Goal: Information Seeking & Learning: Learn about a topic

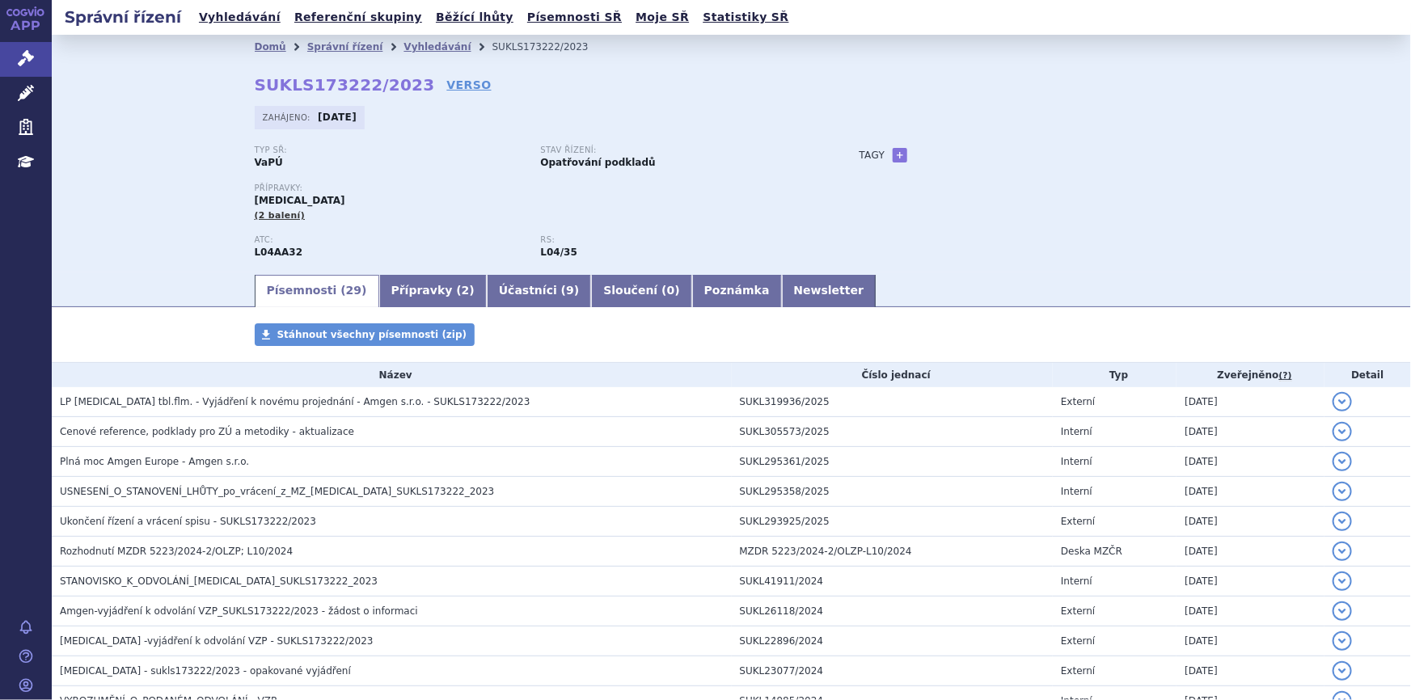
scroll to position [69, 0]
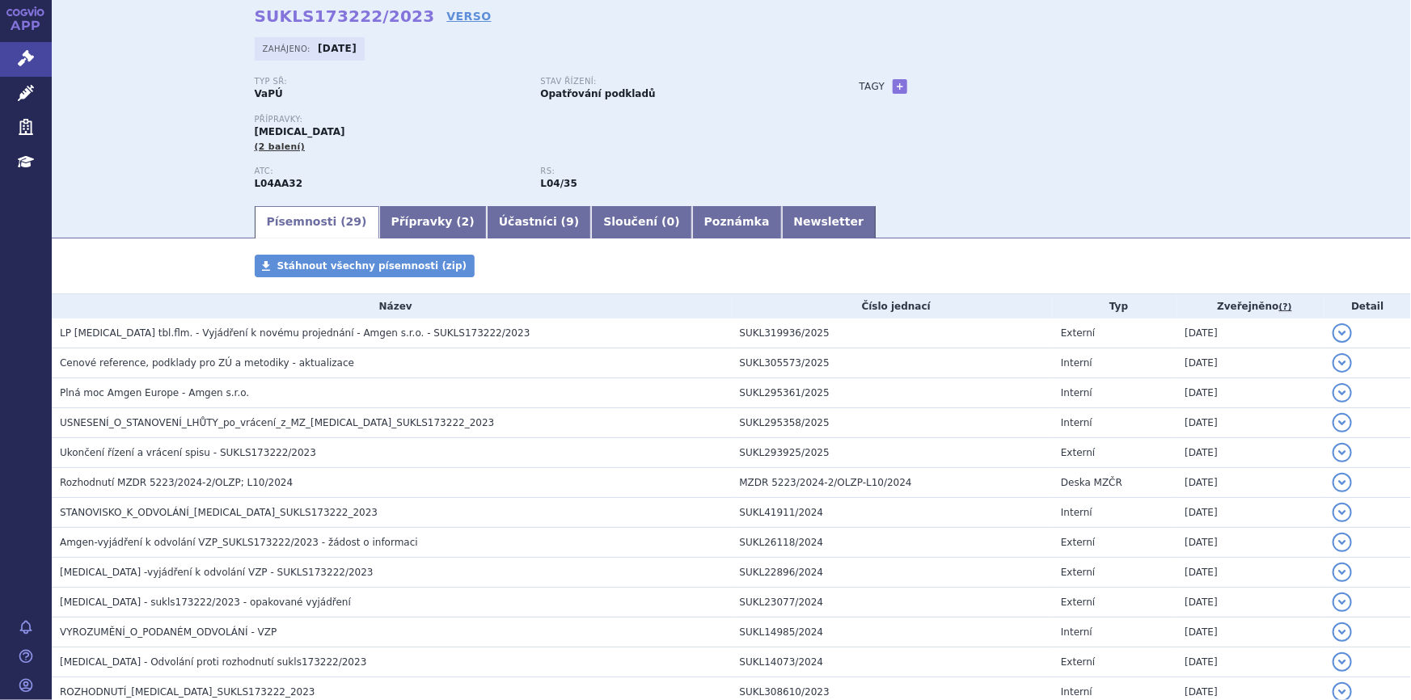
click at [695, 161] on div "Přípravky: [MEDICAL_DATA] (2 balení)" at bounding box center [541, 141] width 573 height 52
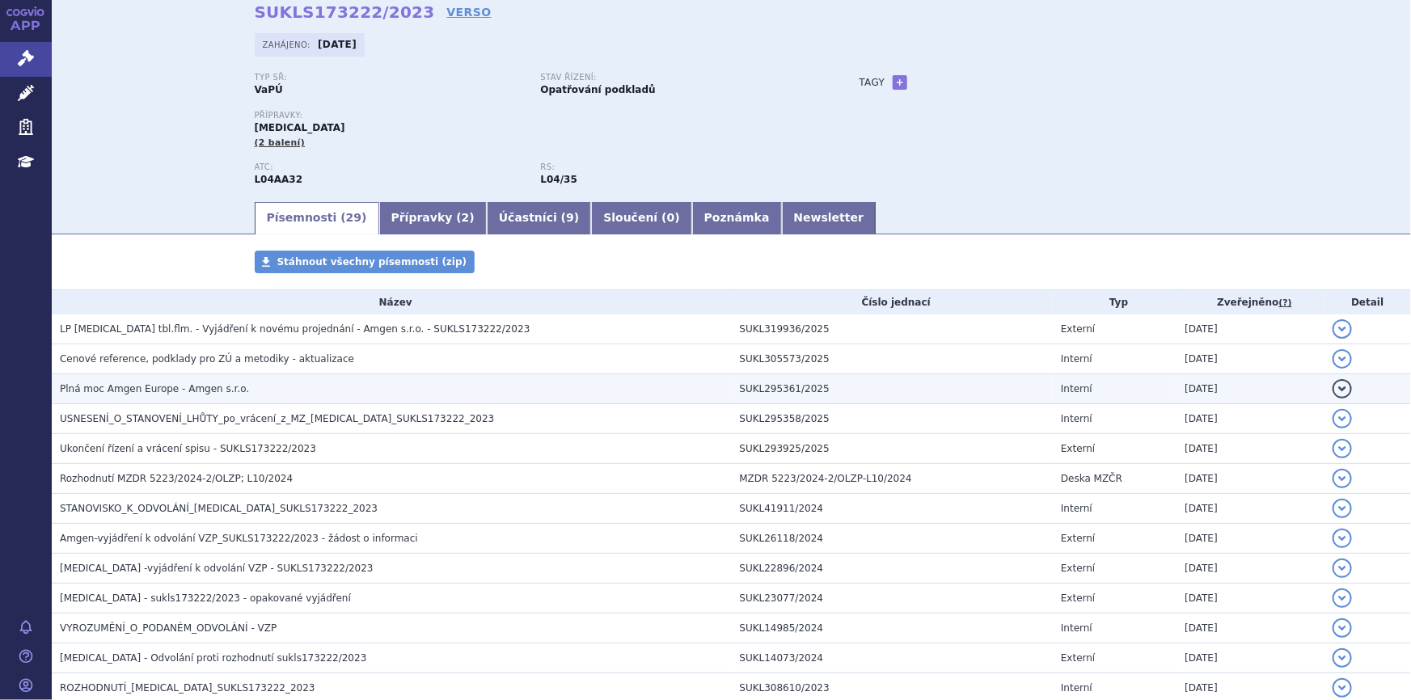
scroll to position [0, 0]
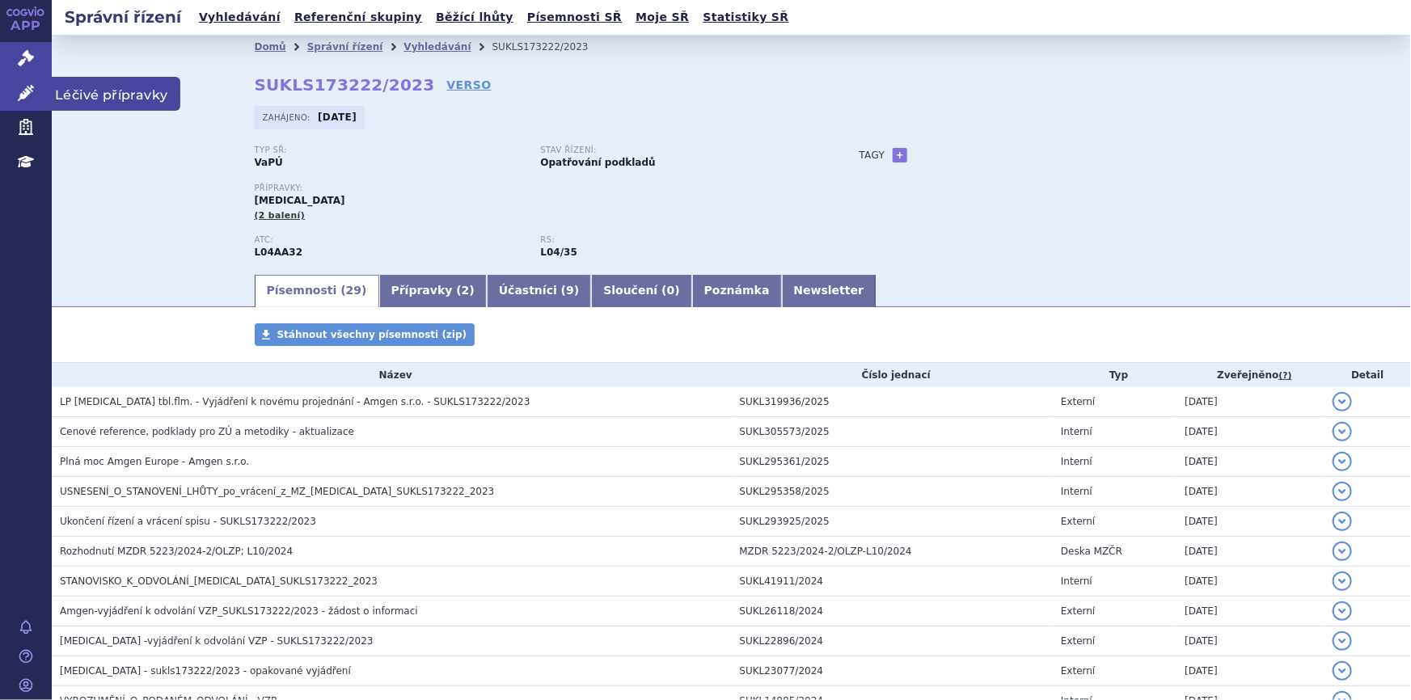
click at [21, 88] on icon at bounding box center [26, 93] width 16 height 16
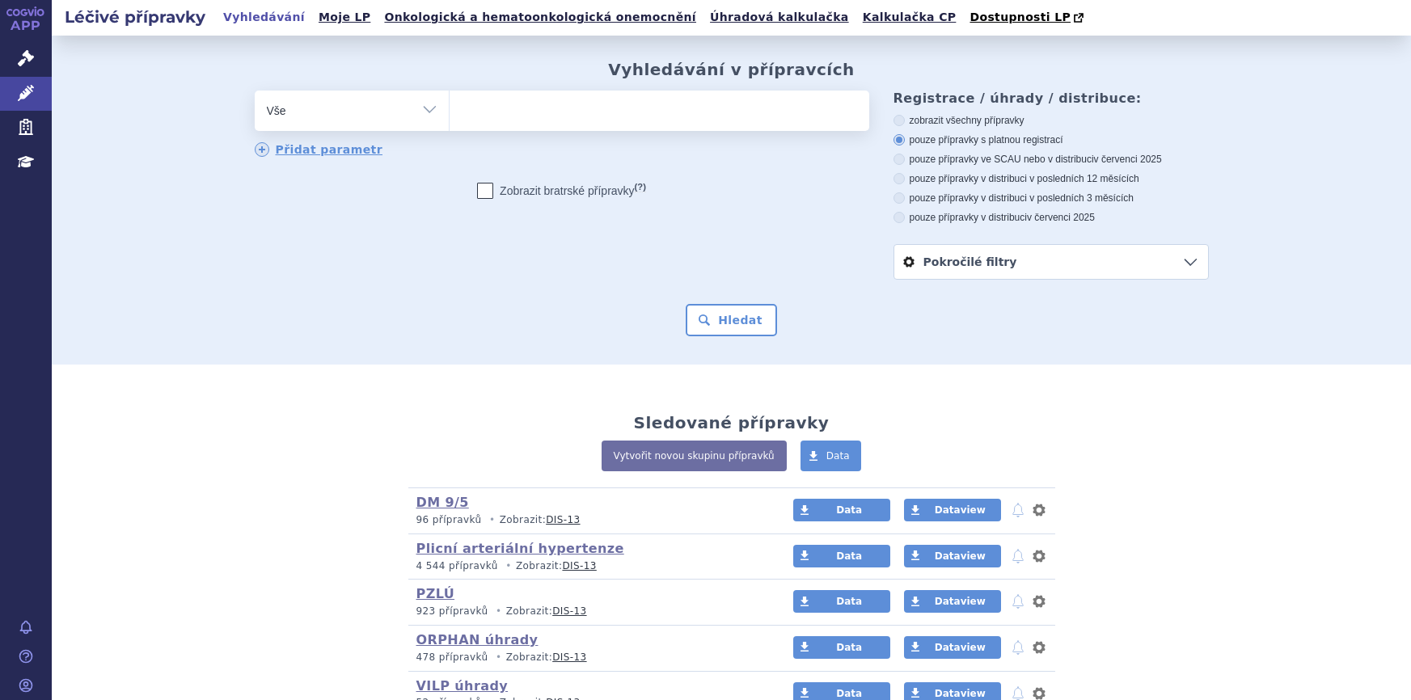
click at [509, 113] on ul at bounding box center [660, 108] width 420 height 34
click at [450, 113] on select at bounding box center [449, 110] width 1 height 40
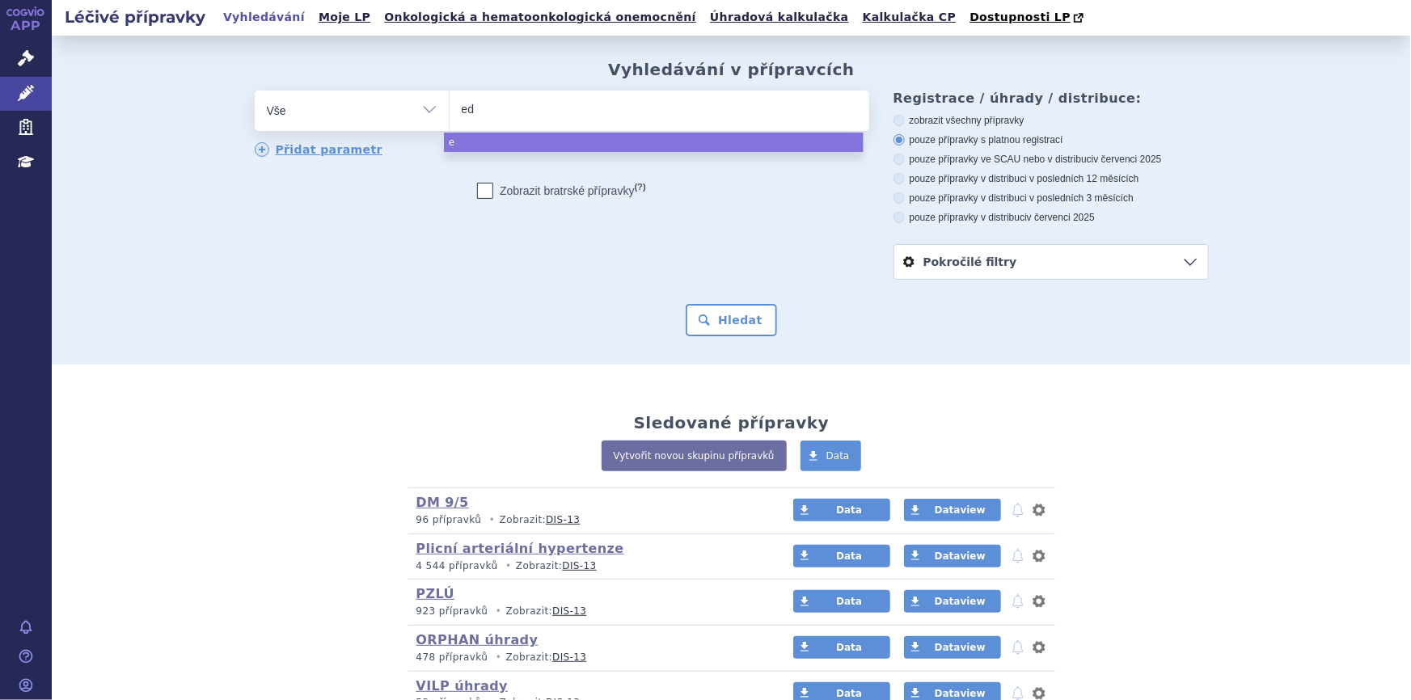
type input "edo"
type input "edon"
select select "edon"
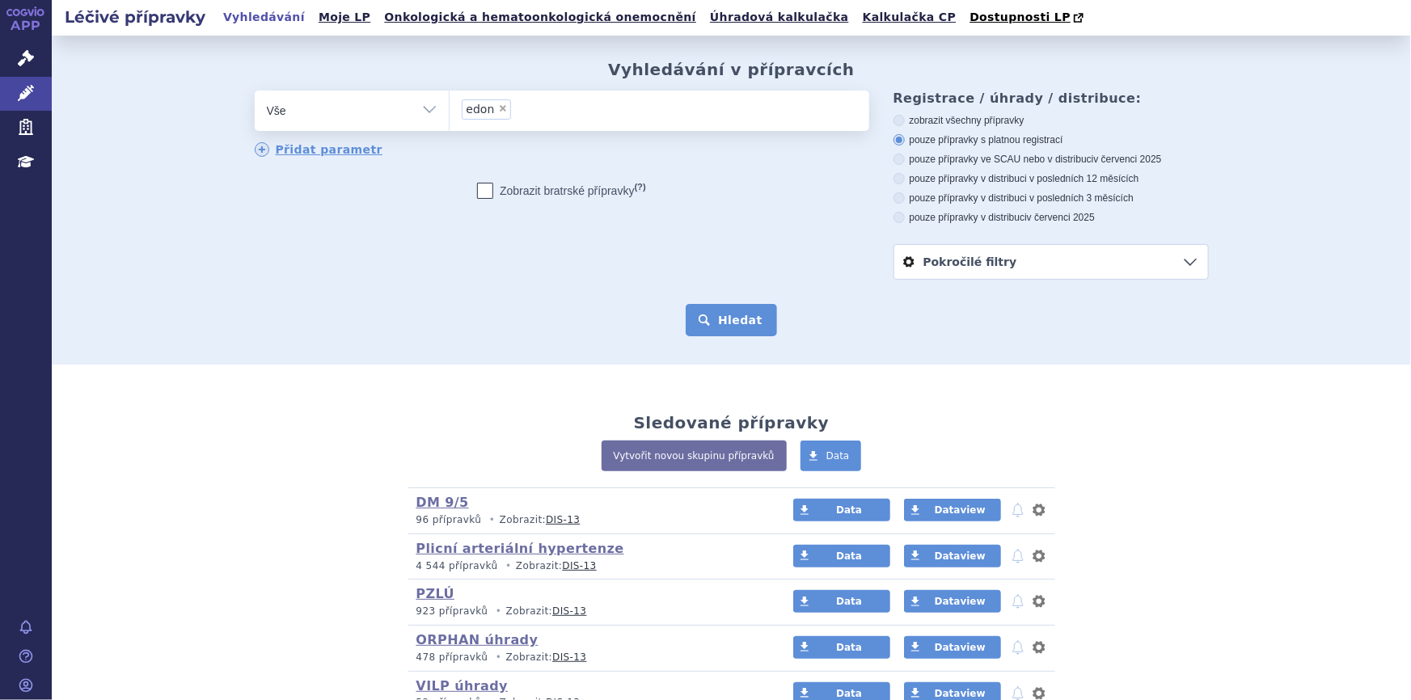
click at [711, 322] on button "Hledat" at bounding box center [731, 320] width 91 height 32
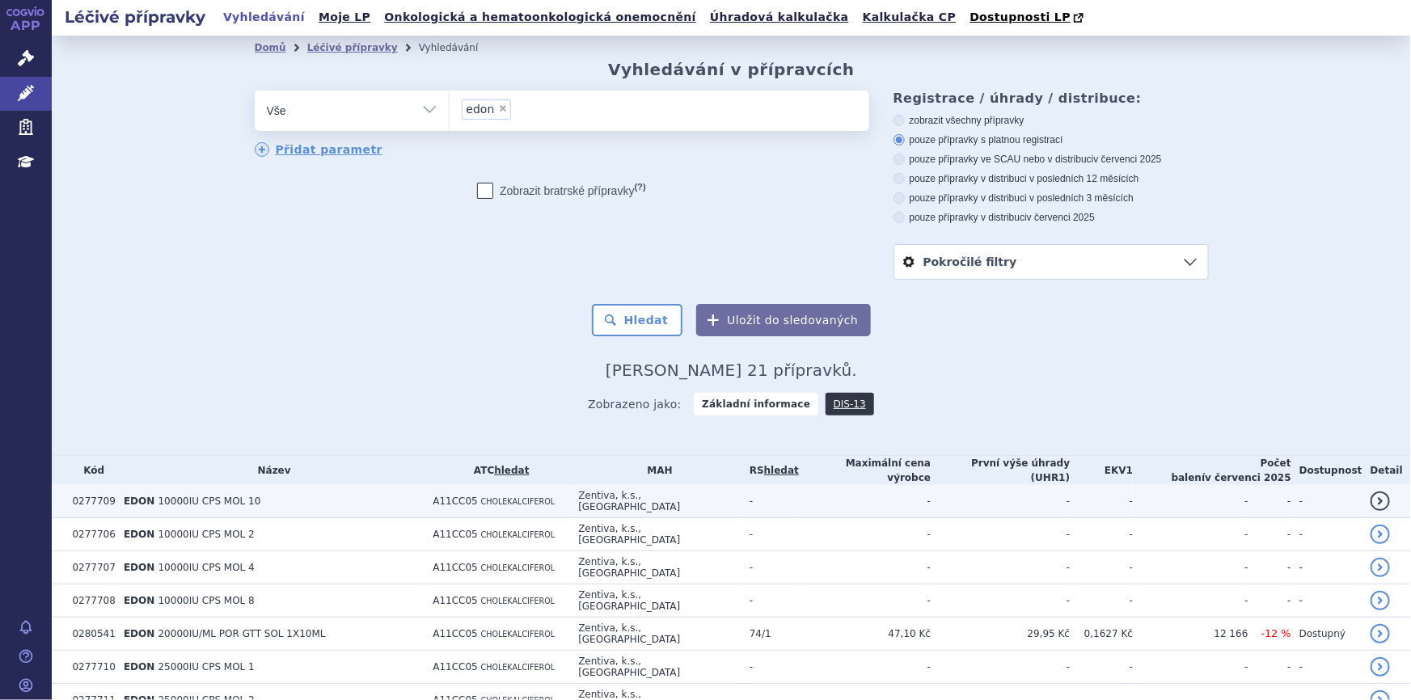
scroll to position [294, 0]
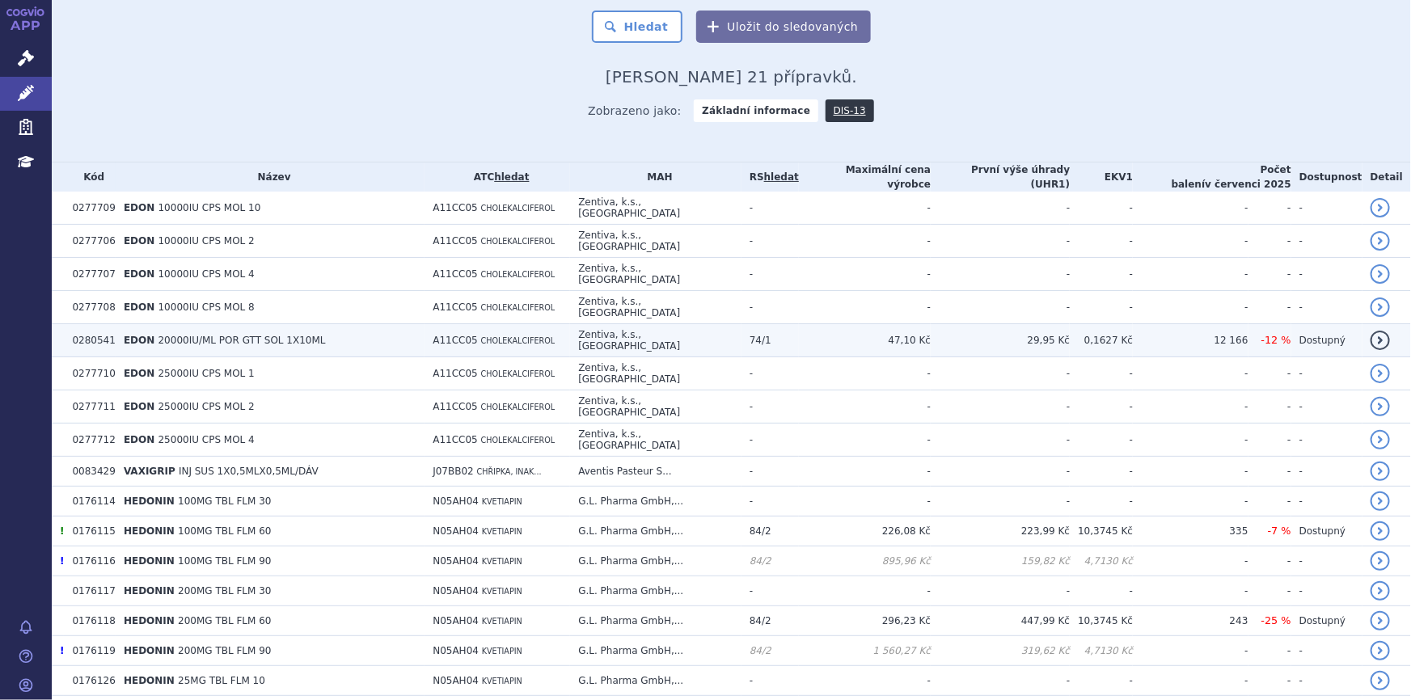
click at [512, 324] on td "A11CC05 CHOLEKALCIFEROL" at bounding box center [498, 340] width 146 height 33
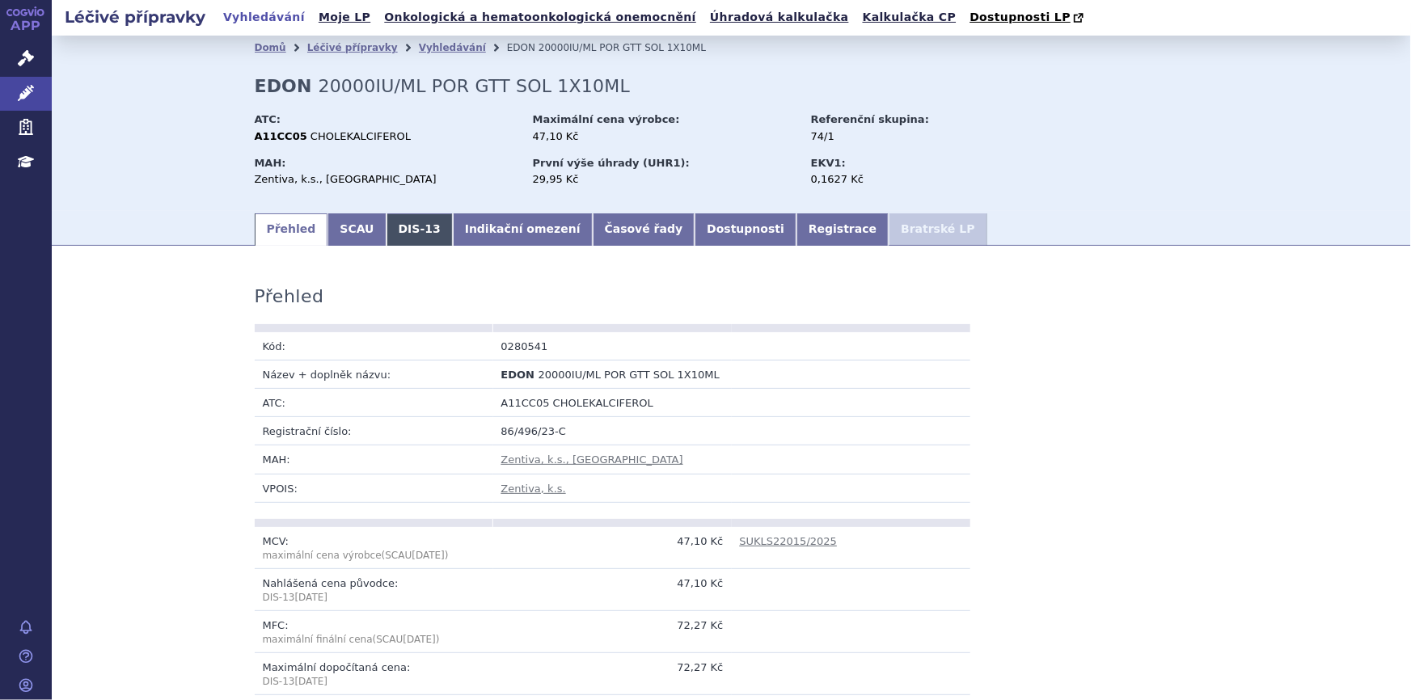
click at [387, 233] on link "DIS-13" at bounding box center [420, 229] width 66 height 32
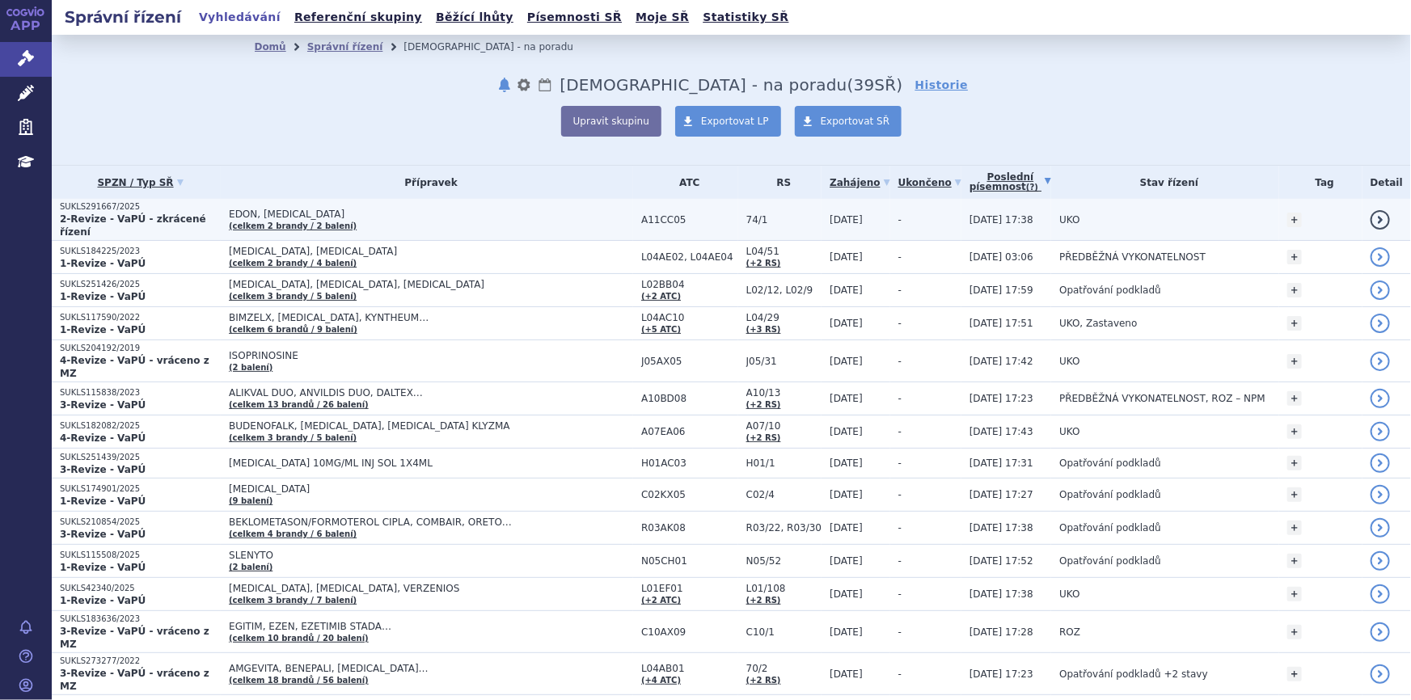
click at [526, 218] on td "EDON, VIGANTOL (celkem 2 brandy / 2 balení)" at bounding box center [427, 220] width 412 height 42
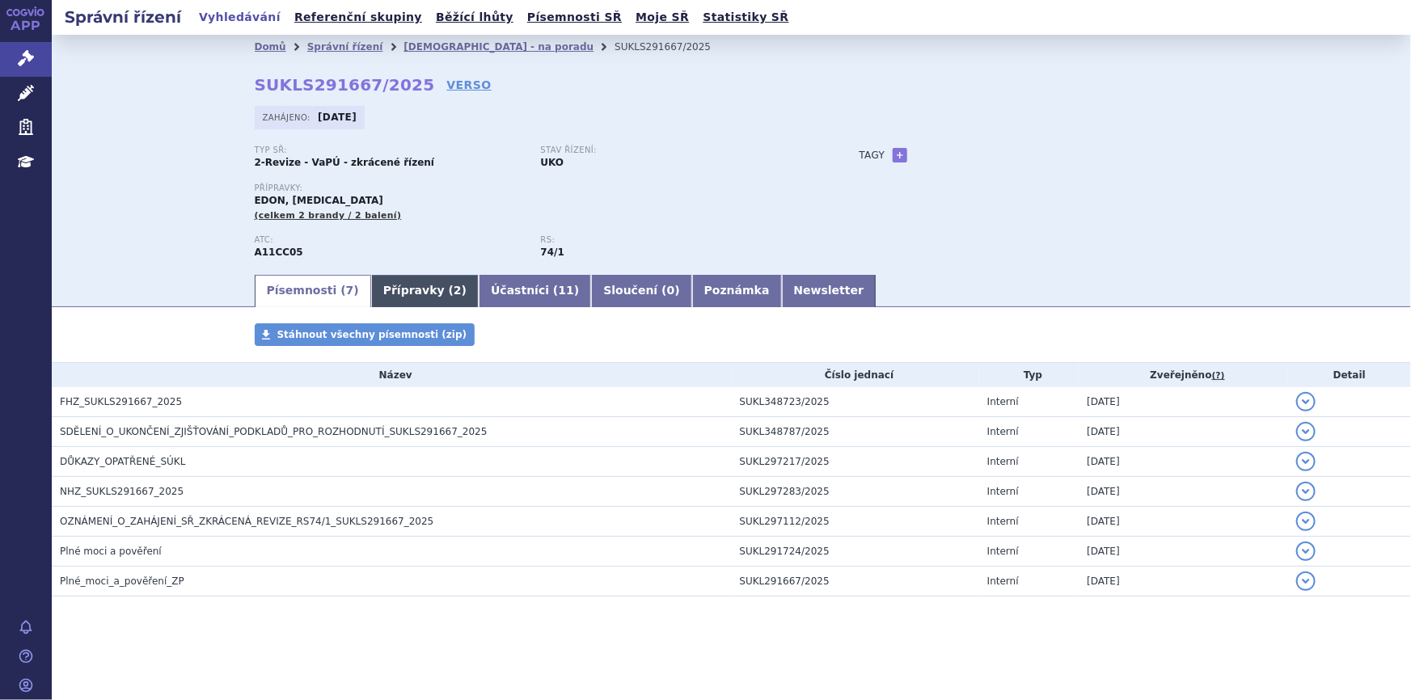
click at [395, 290] on link "Přípravky ( 2 )" at bounding box center [425, 291] width 108 height 32
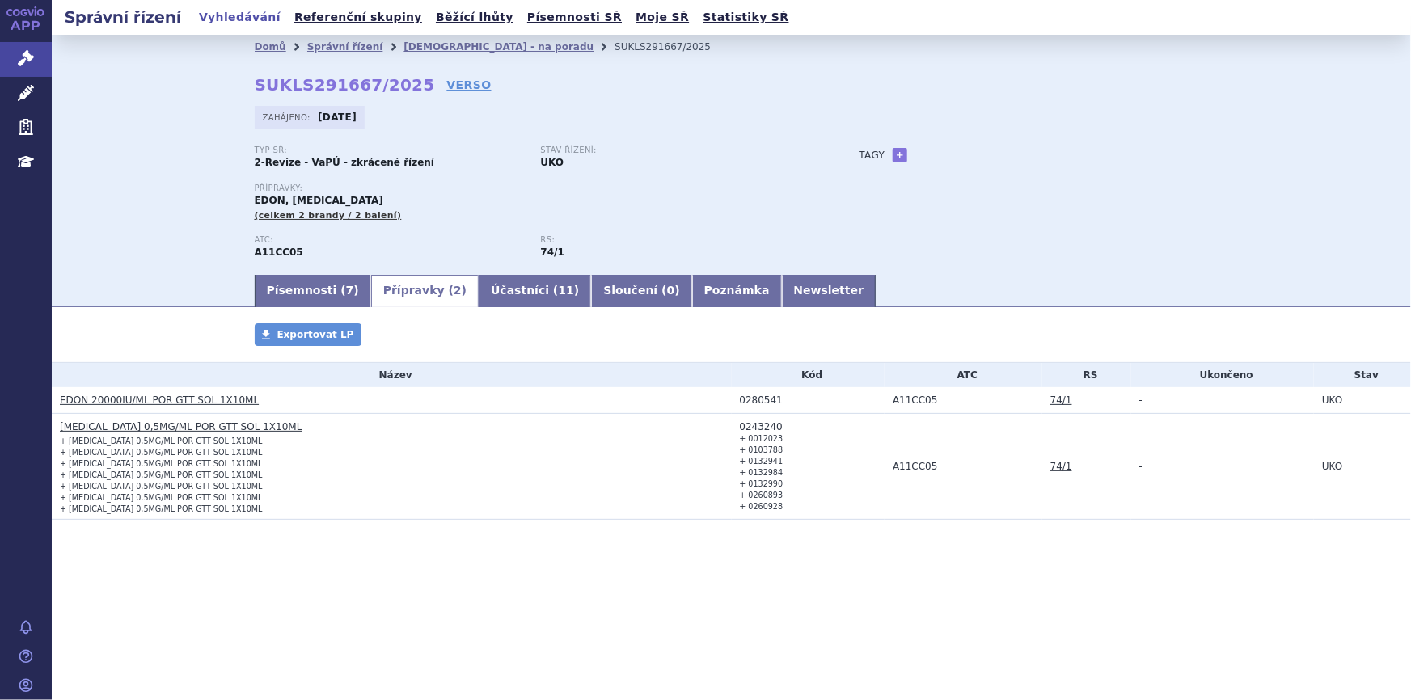
click at [230, 423] on link "[MEDICAL_DATA] 0,5MG/ML POR GTT SOL 1X10ML" at bounding box center [181, 426] width 242 height 11
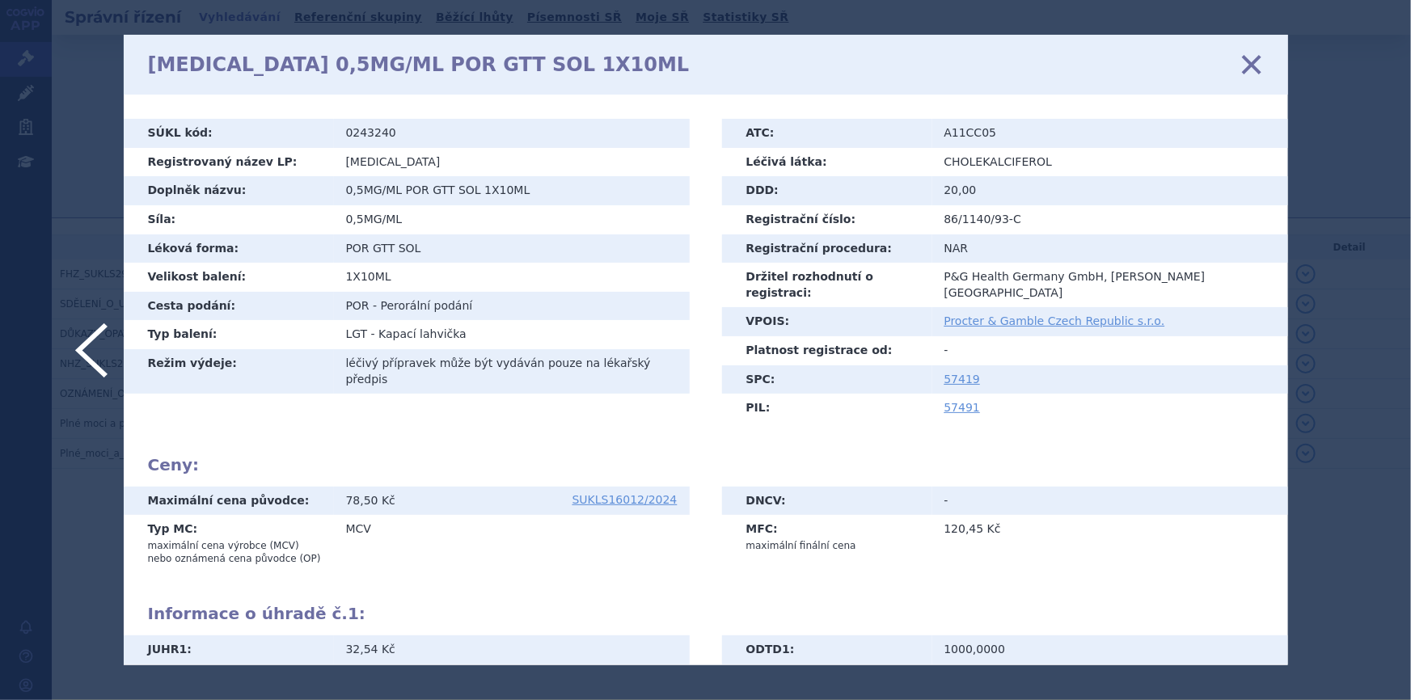
click at [1253, 57] on icon at bounding box center [1251, 65] width 34 height 34
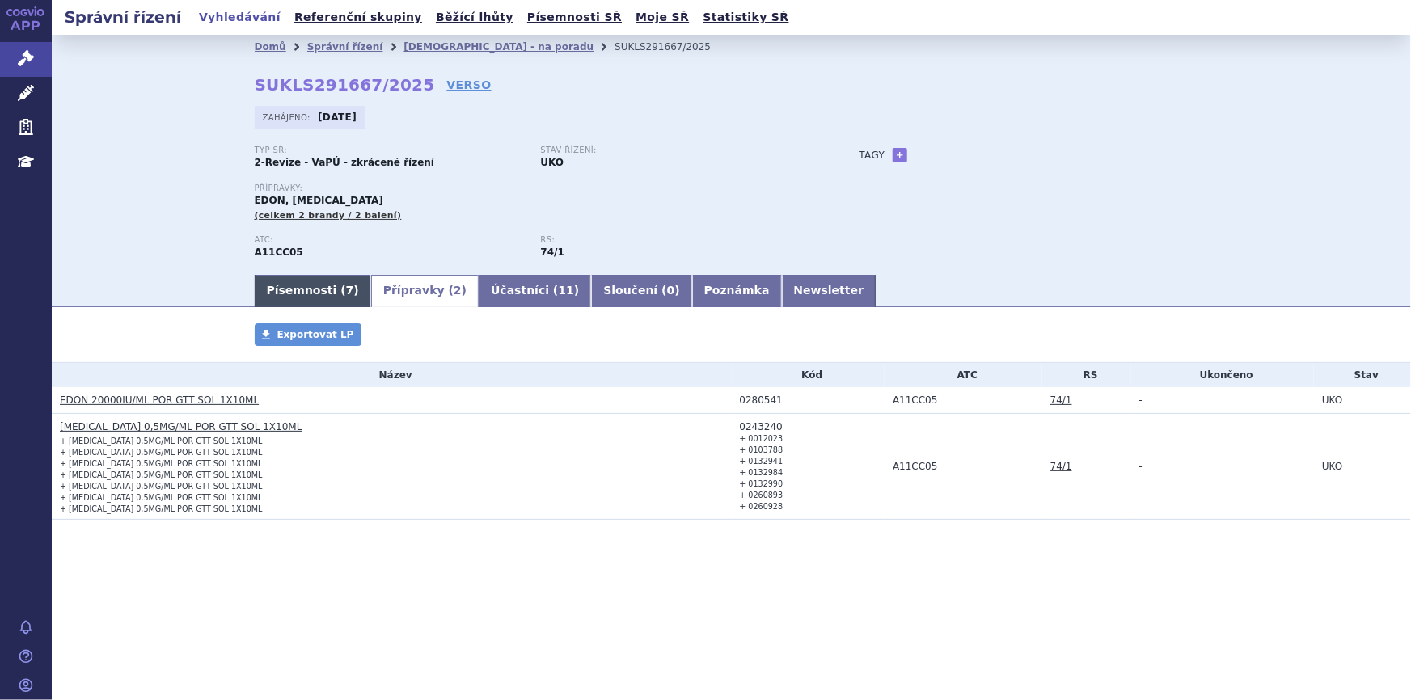
click at [294, 291] on link "Písemnosti ( 7 )" at bounding box center [313, 291] width 116 height 32
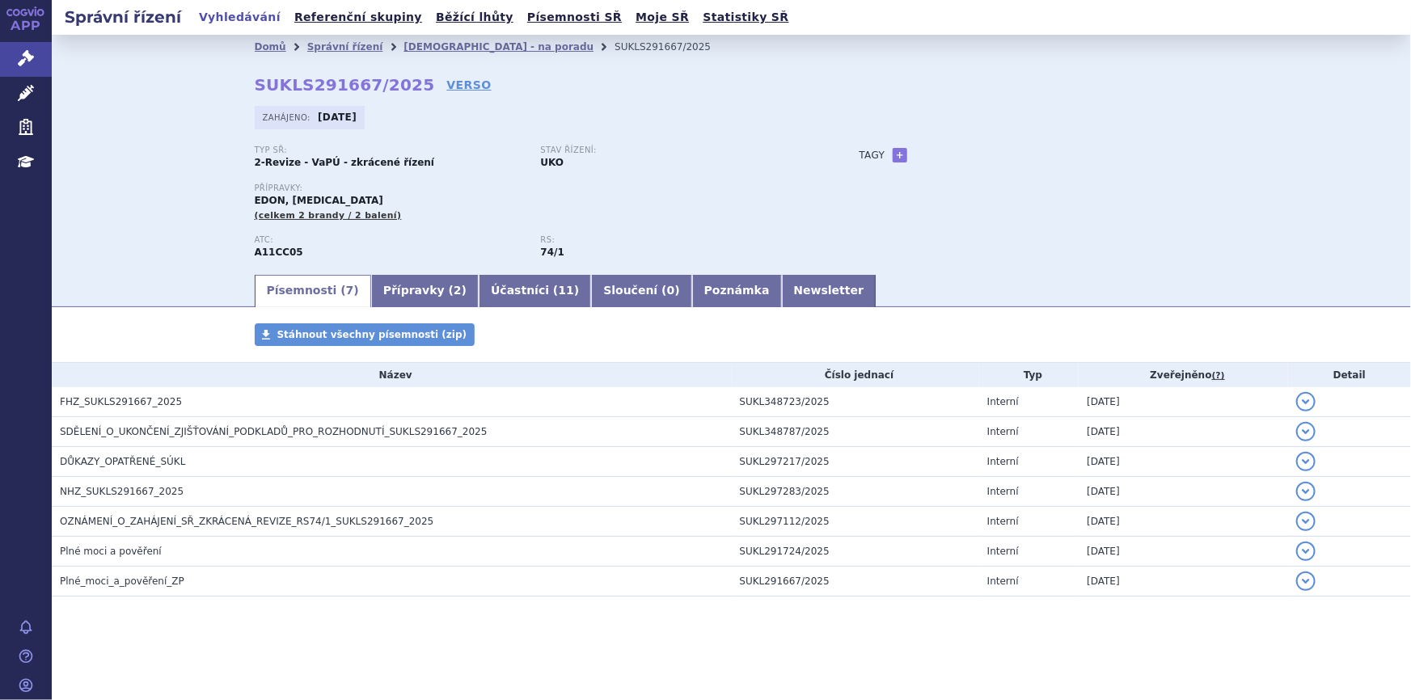
drag, startPoint x: 894, startPoint y: 185, endPoint x: 857, endPoint y: 192, distance: 37.1
click at [894, 185] on div "Typ SŘ: 2-Revize - VaPÚ - zkrácené řízení Stav řízení: UKO Přípravky: EDON, [ME…" at bounding box center [732, 209] width 954 height 127
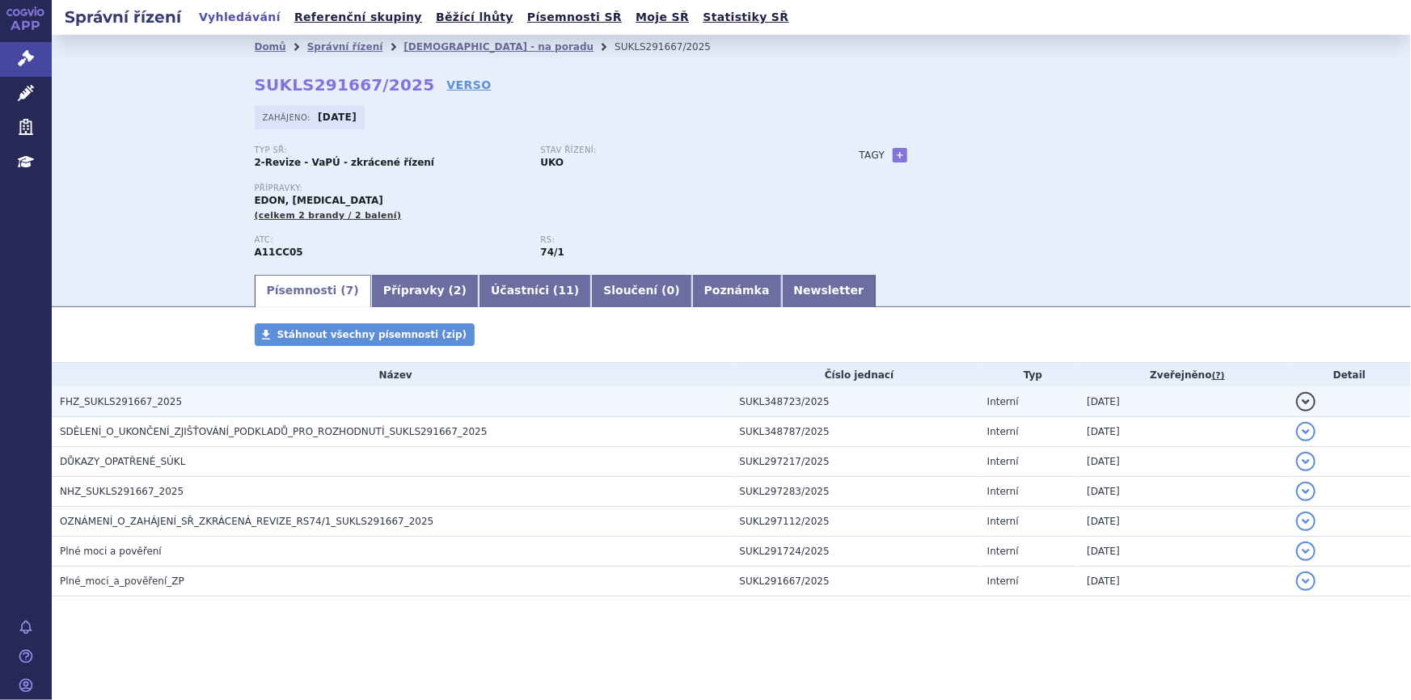
click at [253, 412] on td "FHZ_SUKLS291667_2025" at bounding box center [392, 402] width 680 height 30
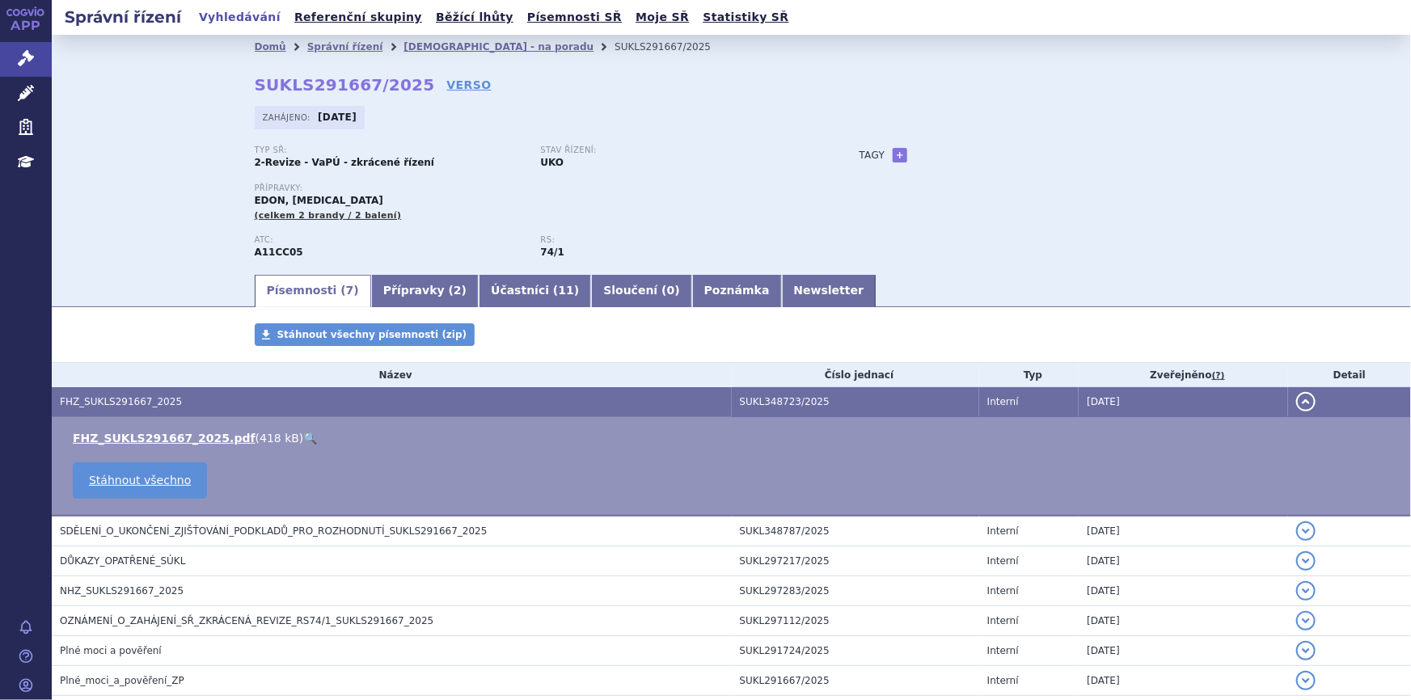
click at [303, 437] on link "🔍" at bounding box center [310, 438] width 14 height 13
